Goal: Communication & Community: Ask a question

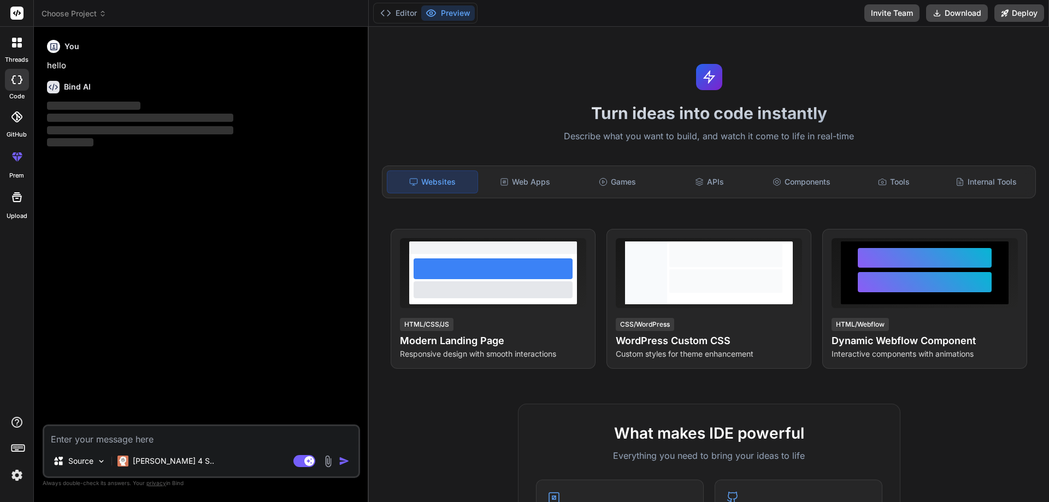
type textarea "x"
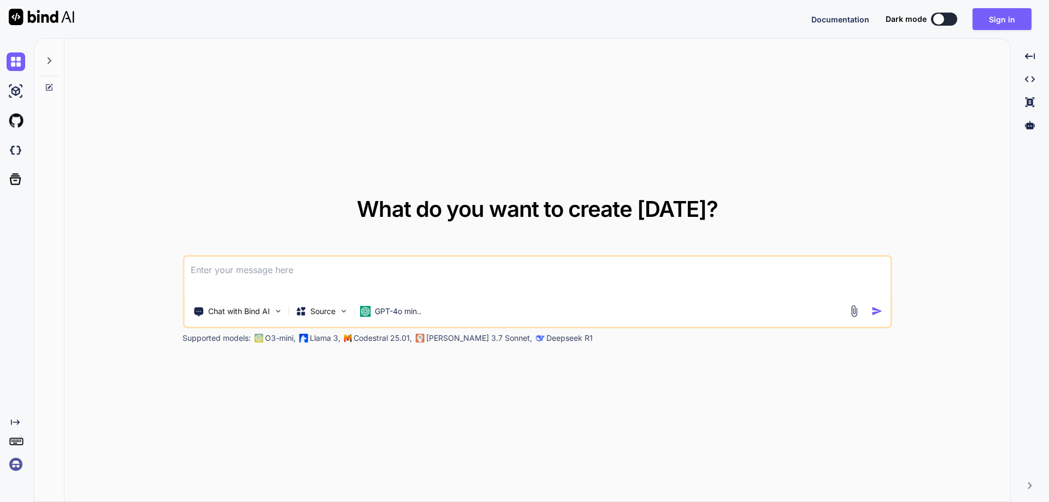
click at [386, 273] on textarea at bounding box center [537, 277] width 706 height 40
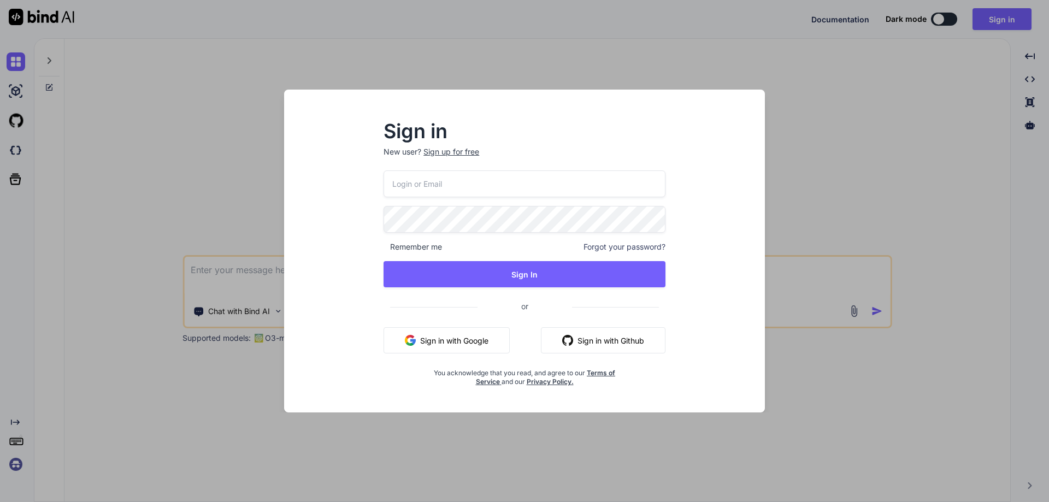
click at [544, 188] on input "email" at bounding box center [524, 183] width 282 height 27
paste input "ledim40409@mogash.com"
type input "ledim40409@mogash.com"
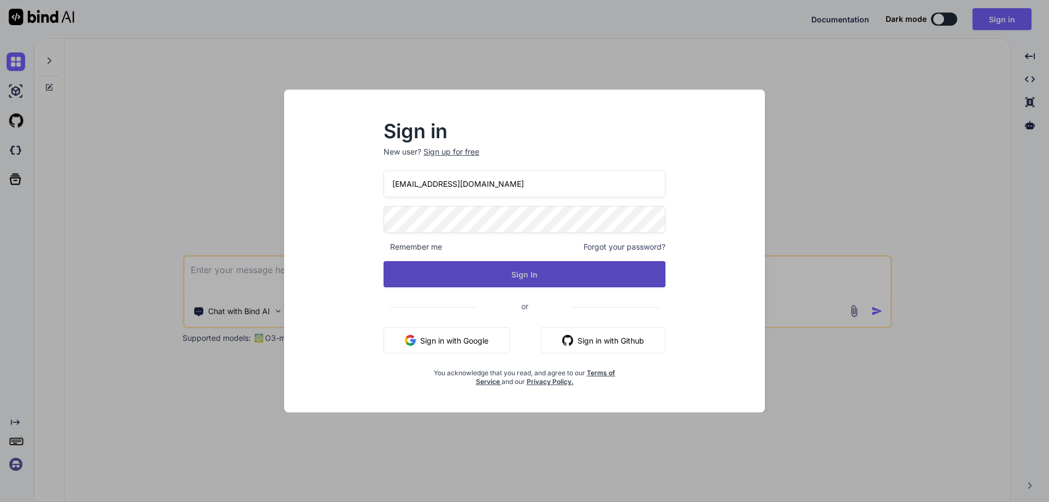
click at [566, 278] on button "Sign In" at bounding box center [524, 274] width 282 height 26
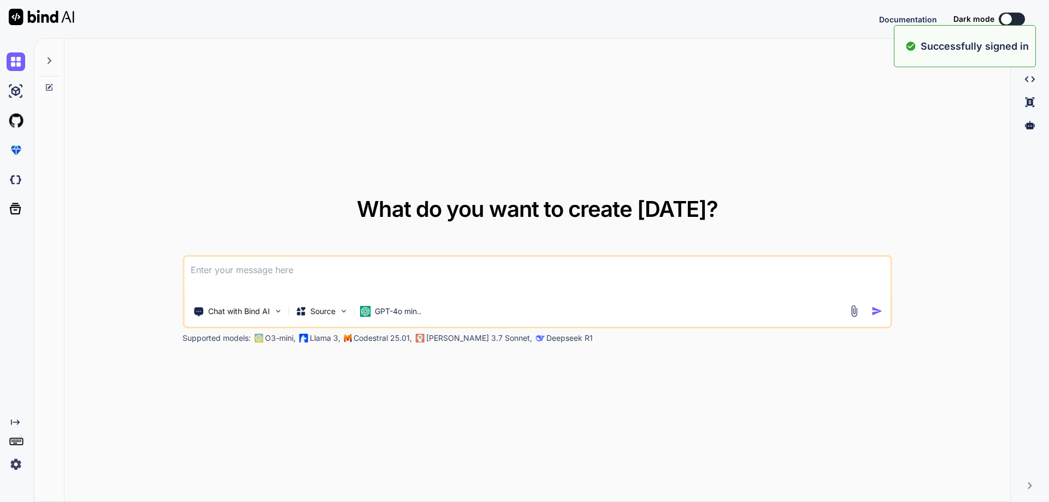
click at [590, 265] on textarea at bounding box center [537, 277] width 706 height 40
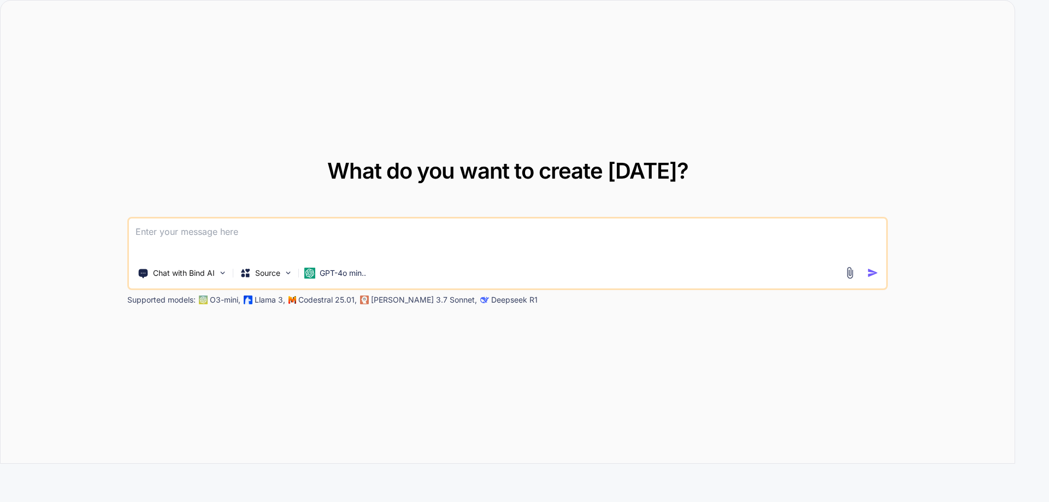
click at [684, 236] on textarea at bounding box center [507, 239] width 757 height 40
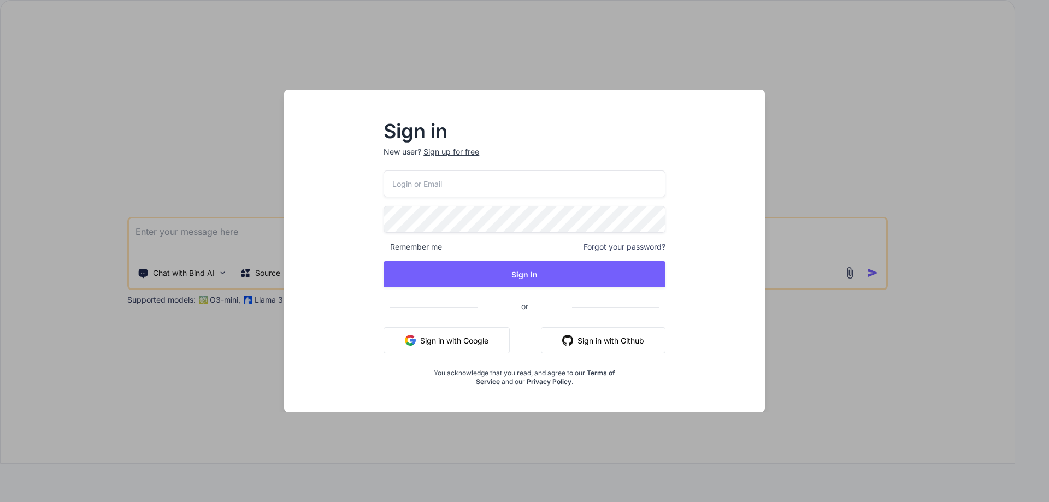
click at [627, 176] on input "email" at bounding box center [524, 183] width 282 height 27
paste input "ledim40409@mogash.com"
type input "ledim40409@mogash.com"
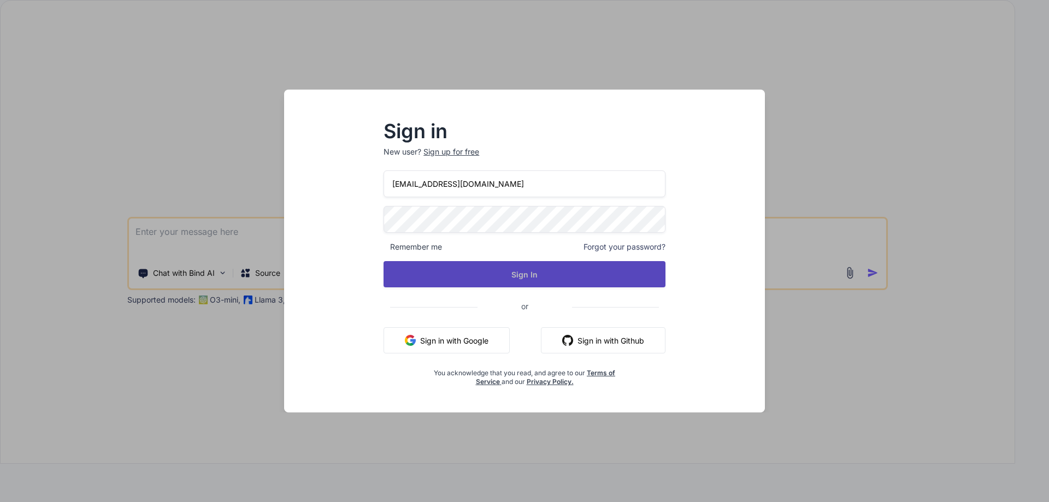
click at [636, 271] on button "Sign In" at bounding box center [524, 274] width 282 height 26
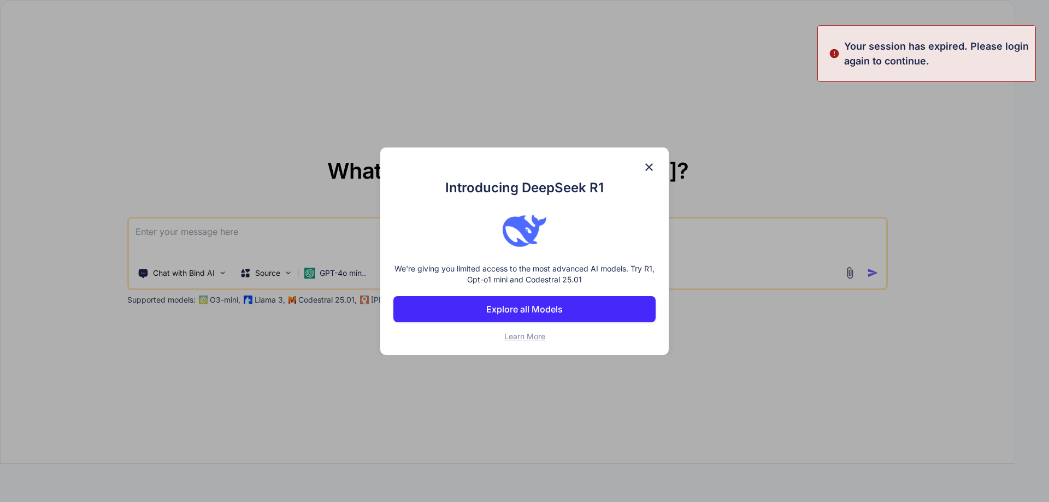
click at [642, 169] on div "Introducing DeepSeek R1 We're giving you limited access to the most advanced AI…" at bounding box center [524, 251] width 288 height 208
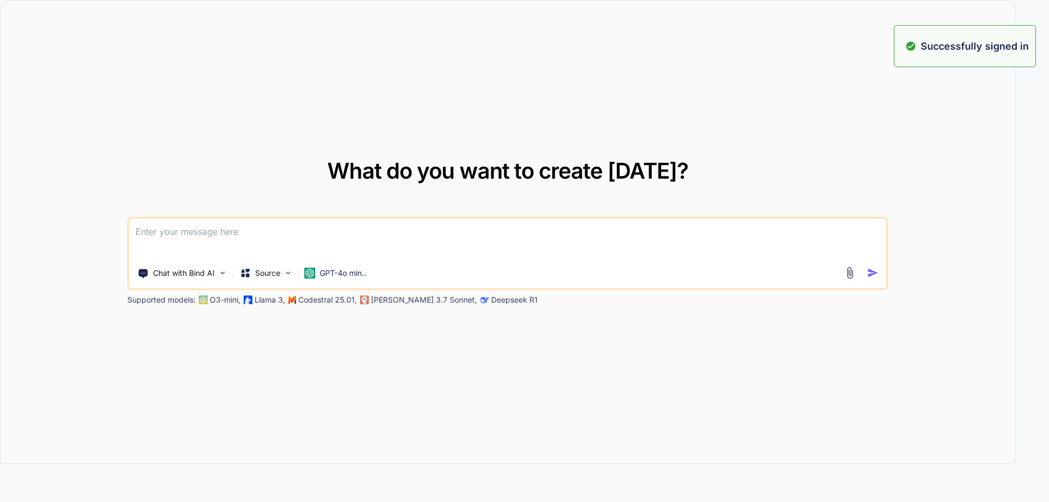
click at [473, 232] on textarea at bounding box center [507, 239] width 757 height 40
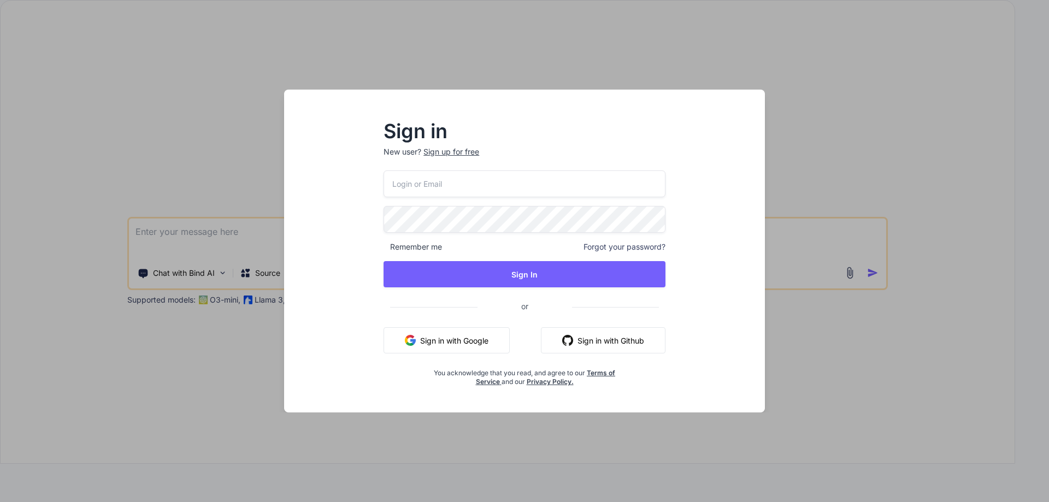
click at [532, 182] on input "email" at bounding box center [524, 183] width 282 height 27
paste input "ledim40409@mogash.com"
type input "ledim40409@mogash.com"
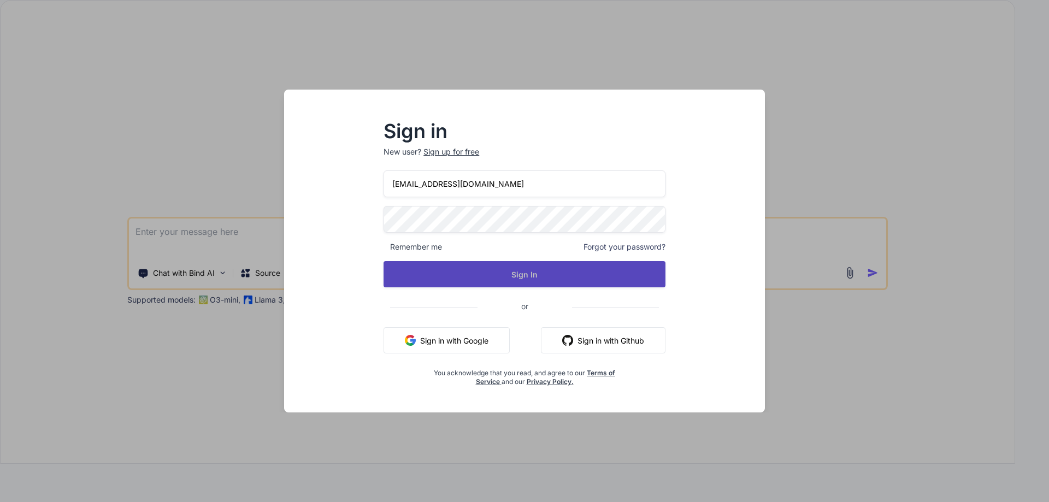
click at [547, 271] on button "Sign In" at bounding box center [524, 274] width 282 height 26
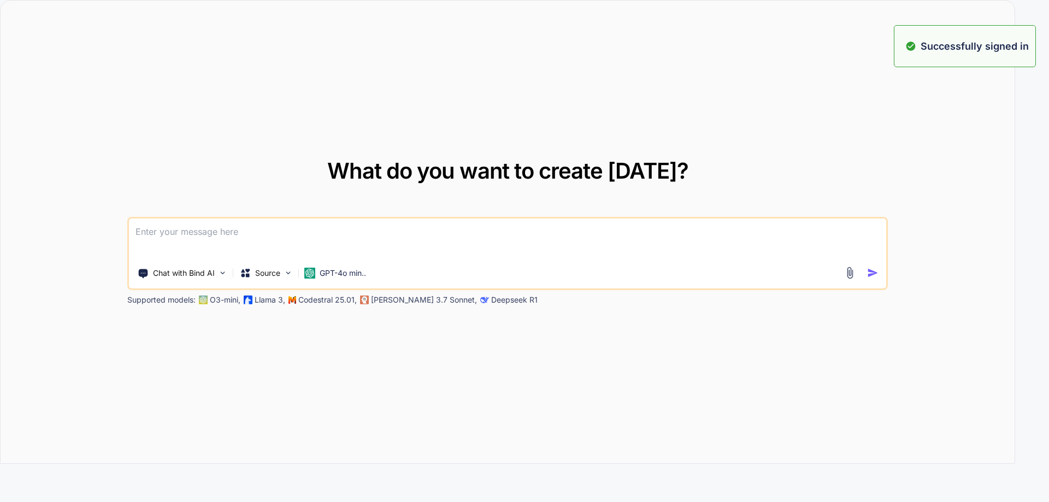
click at [540, 241] on textarea at bounding box center [507, 239] width 757 height 40
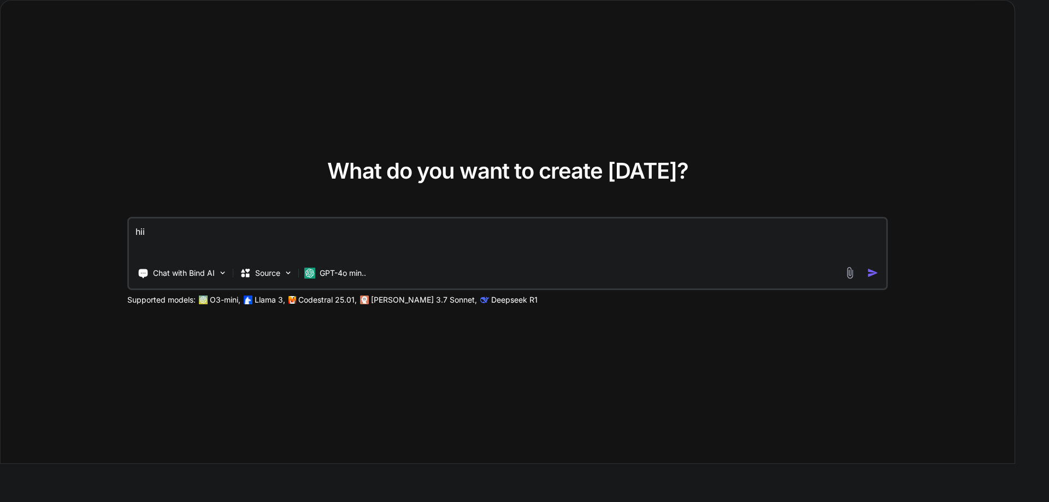
type textarea "hii"
click at [866, 275] on div at bounding box center [862, 273] width 39 height 13
click at [870, 275] on img "button" at bounding box center [872, 272] width 11 height 11
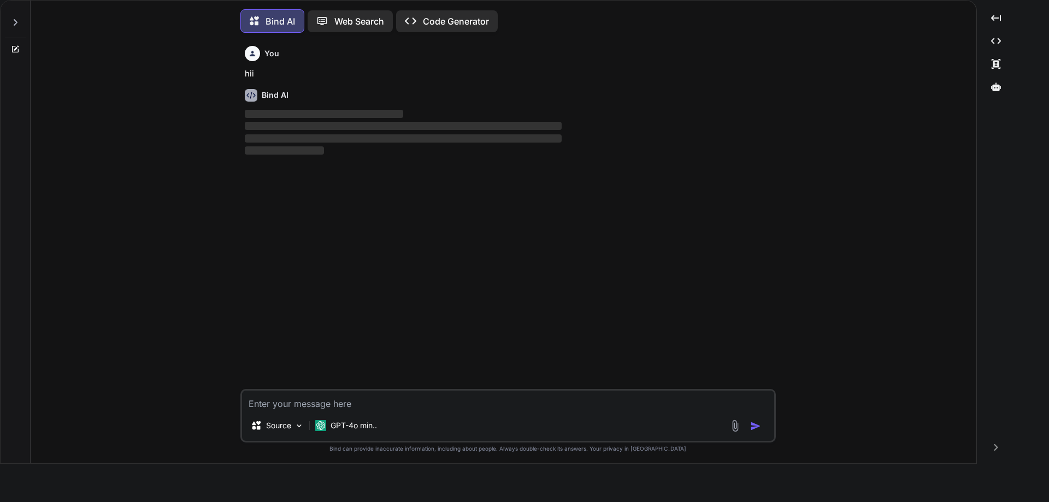
scroll to position [5, 0]
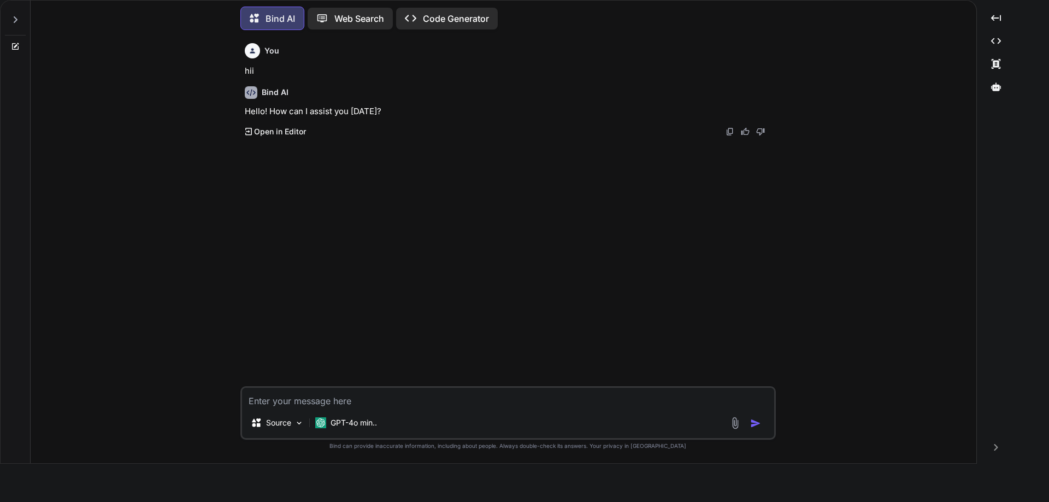
click at [424, 395] on textarea at bounding box center [508, 398] width 532 height 20
paste textarea "Incident Status Cards: ┌──────────────┐ ┌──────────────┐ ┌──────────────┐ ┌────…"
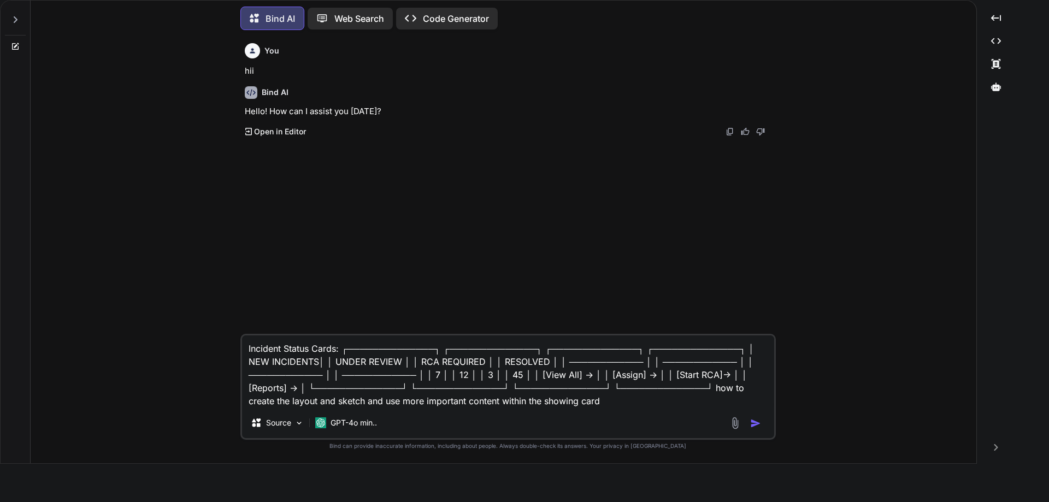
type textarea "Incident Status Cards: ┌──────────────┐ ┌──────────────┐ ┌──────────────┐ ┌────…"
click at [757, 428] on img "button" at bounding box center [755, 423] width 11 height 11
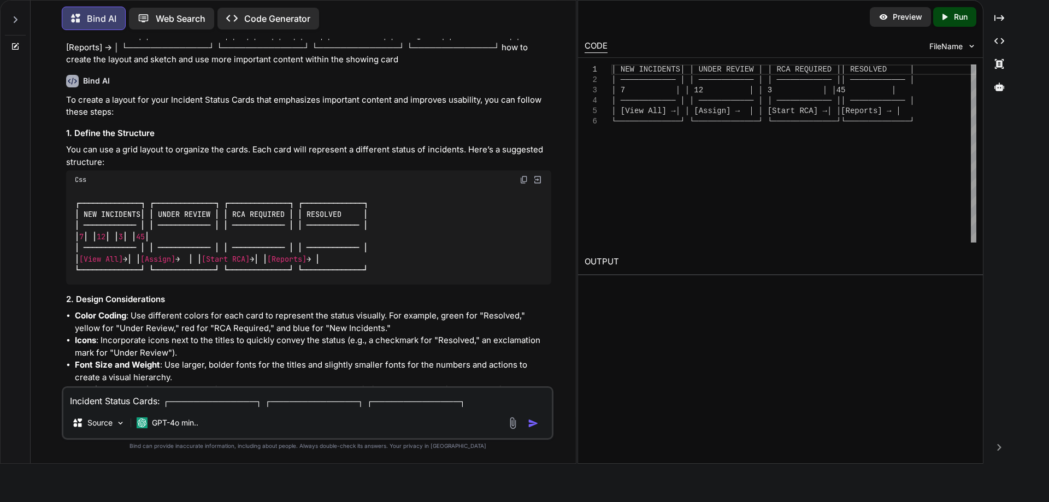
scroll to position [164, 0]
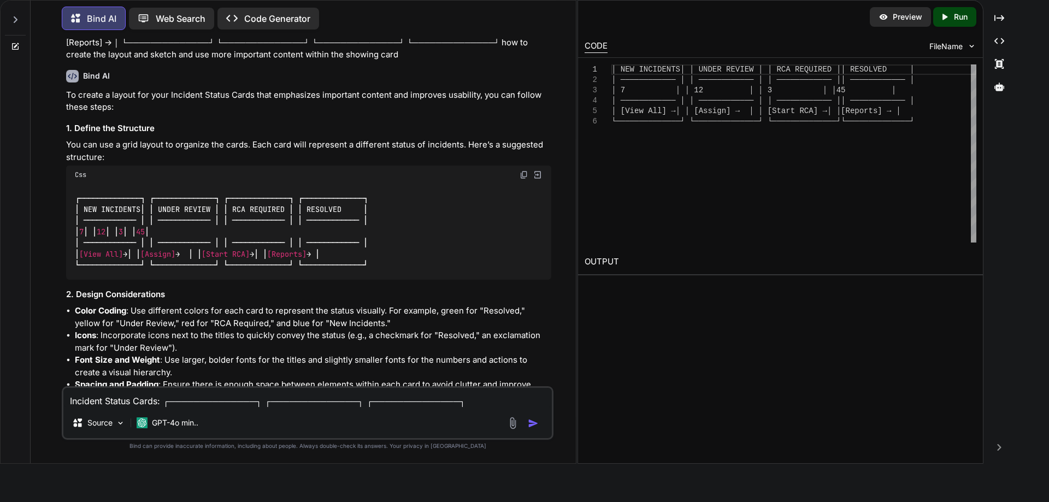
click at [414, 268] on div "┌──────────────┐ ┌──────────────┐ ┌──────────────┐ ┌──────────────┐ │ NEW INCID…" at bounding box center [308, 232] width 485 height 96
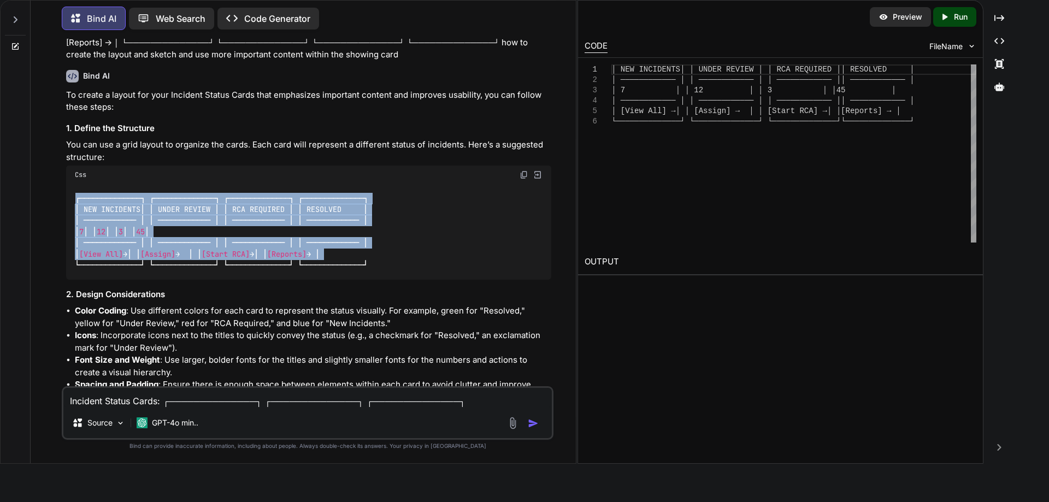
drag, startPoint x: 358, startPoint y: 253, endPoint x: 60, endPoint y: 203, distance: 302.0
click at [60, 203] on div "You hii Bind AI Hello! How can I assist you today? Created with Pixso. Open in …" at bounding box center [307, 251] width 536 height 424
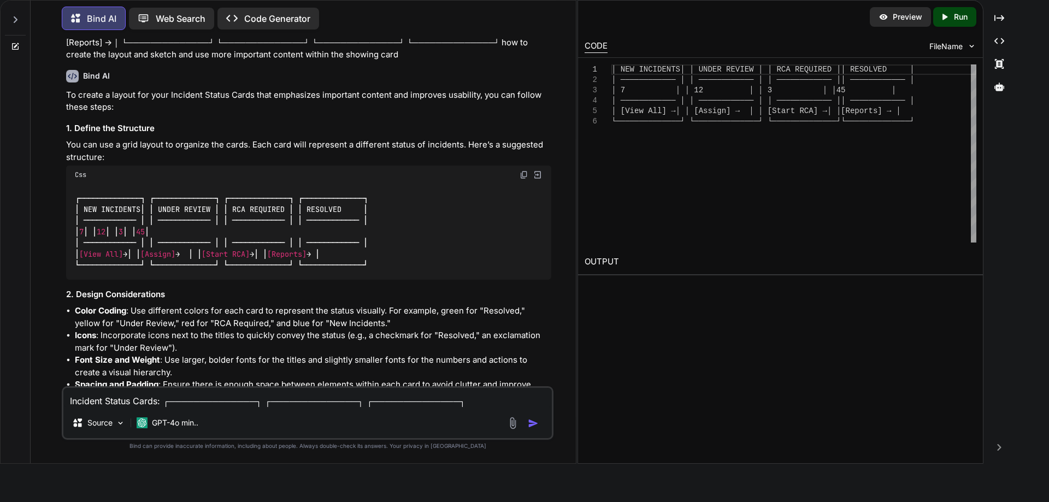
click at [353, 263] on div "┌──────────────┐ ┌──────────────┐ ┌──────────────┐ ┌──────────────┐ │ NEW INCID…" at bounding box center [308, 232] width 485 height 96
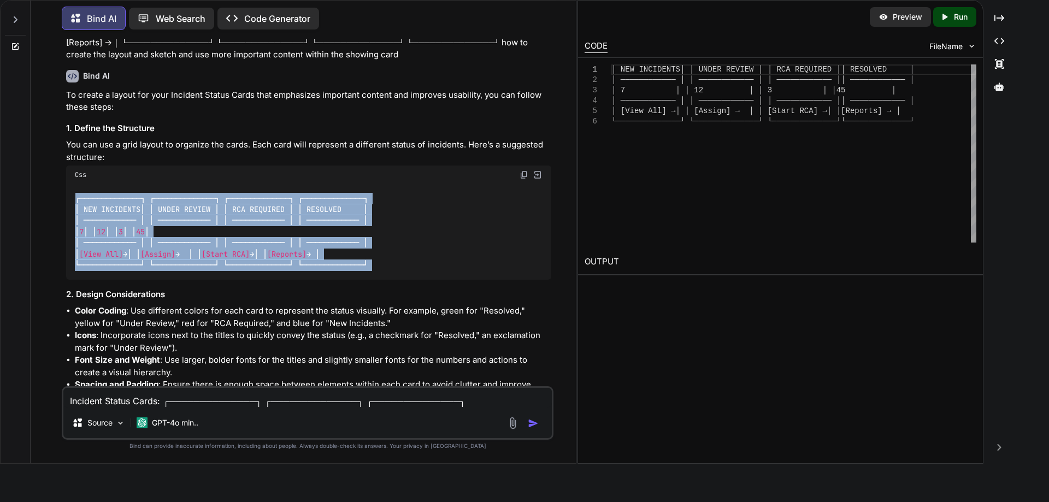
drag, startPoint x: 352, startPoint y: 263, endPoint x: 67, endPoint y: 201, distance: 292.3
click at [67, 201] on div "┌──────────────┐ ┌──────────────┐ ┌──────────────┐ ┌──────────────┐ │ NEW INCID…" at bounding box center [308, 232] width 485 height 96
click at [506, 237] on div "┌──────────────┐ ┌──────────────┐ ┌──────────────┐ ┌──────────────┐ │ NEW INCID…" at bounding box center [308, 232] width 485 height 96
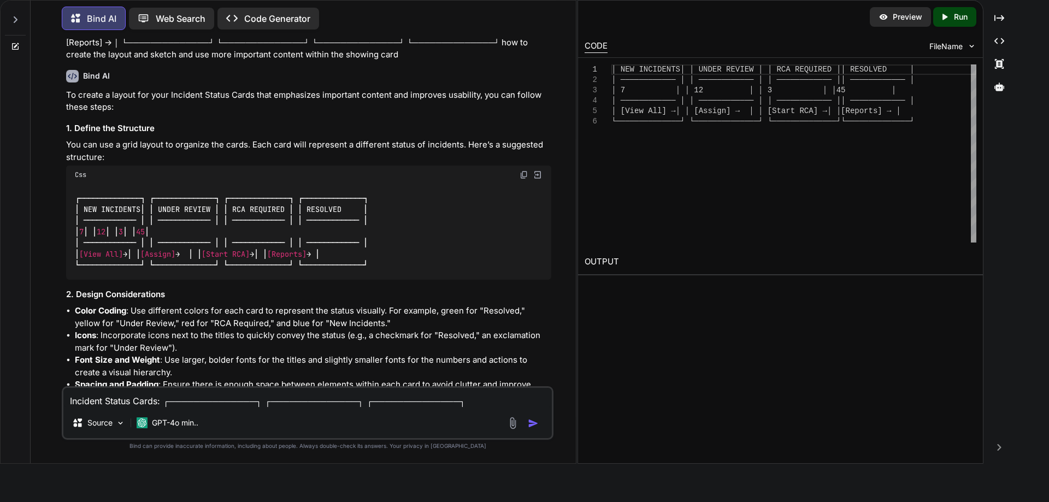
drag, startPoint x: 352, startPoint y: 264, endPoint x: 70, endPoint y: 203, distance: 287.9
click at [70, 203] on div "┌──────────────┐ ┌──────────────┐ ┌──────────────┐ ┌──────────────┐ │ NEW INCID…" at bounding box center [308, 232] width 485 height 96
click at [390, 219] on div "┌──────────────┐ ┌──────────────┐ ┌──────────────┐ ┌──────────────┐ │ NEW INCID…" at bounding box center [308, 232] width 485 height 96
drag, startPoint x: 356, startPoint y: 265, endPoint x: 75, endPoint y: 201, distance: 288.0
click at [75, 201] on div "┌──────────────┐ ┌──────────────┐ ┌──────────────┐ ┌──────────────┐ │ NEW INCID…" at bounding box center [308, 232] width 485 height 96
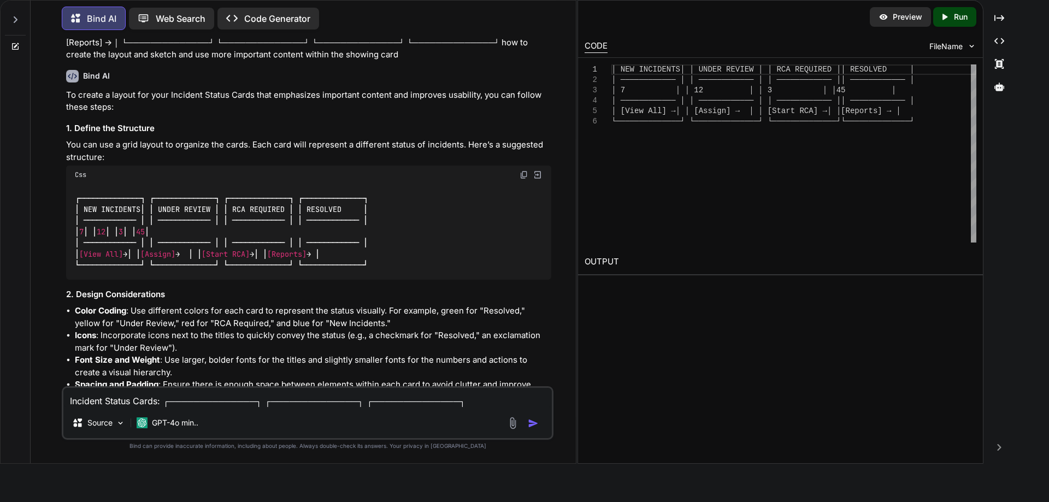
click at [412, 238] on div "┌──────────────┐ ┌──────────────┐ ┌──────────────┐ ┌──────────────┐ │ NEW INCID…" at bounding box center [308, 232] width 485 height 96
drag, startPoint x: 353, startPoint y: 263, endPoint x: 73, endPoint y: 195, distance: 289.0
click at [73, 195] on div "┌──────────────┐ ┌──────────────┐ ┌──────────────┐ ┌──────────────┐ │ NEW INCID…" at bounding box center [308, 232] width 485 height 96
click at [389, 256] on div "┌──────────────┐ ┌──────────────┐ ┌──────────────┐ ┌──────────────┐ │ NEW INCID…" at bounding box center [308, 232] width 485 height 96
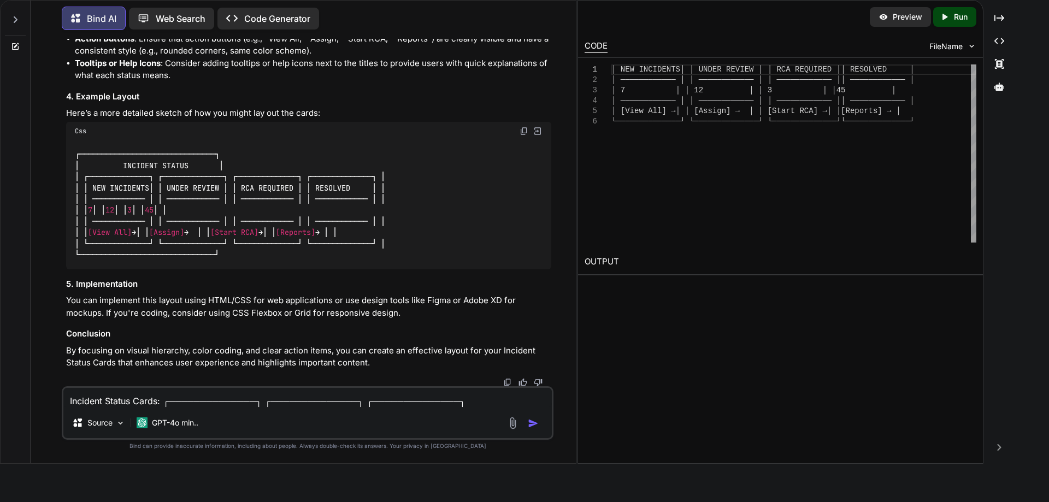
scroll to position [585, 0]
